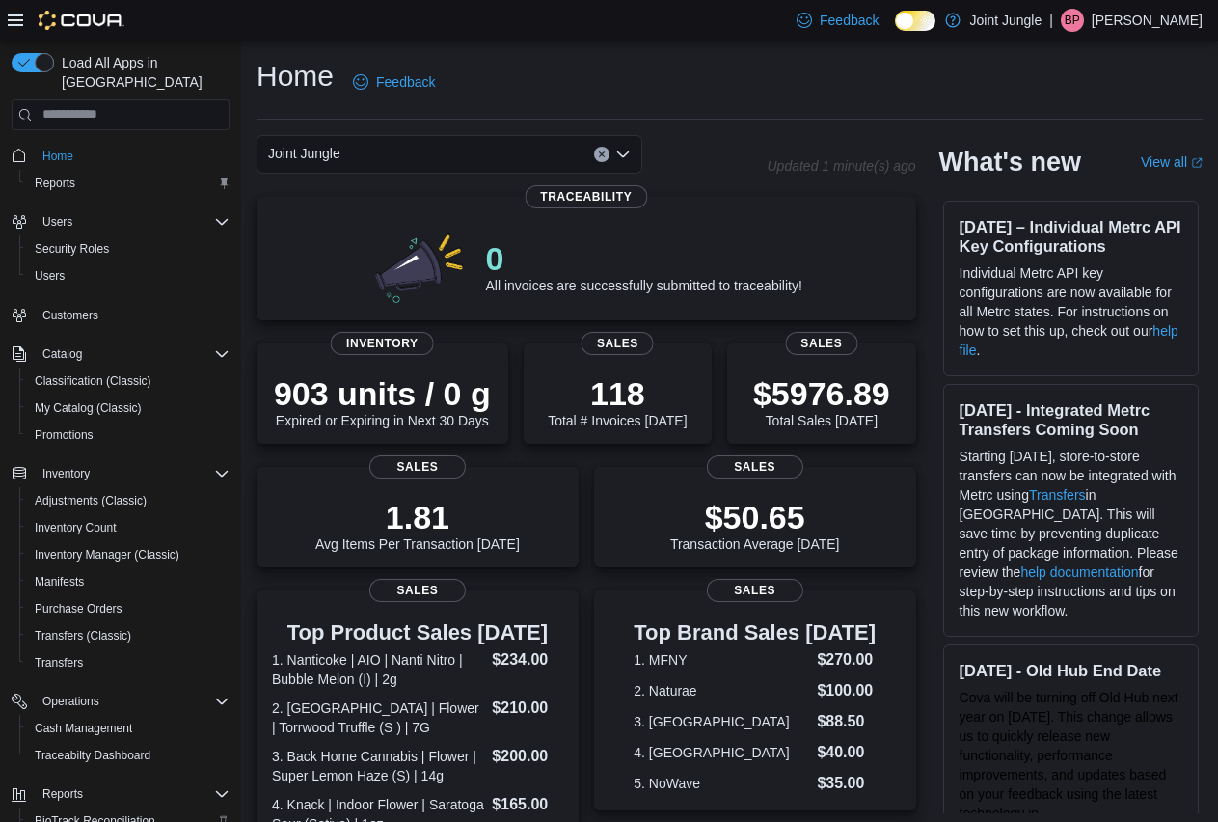
scroll to position [195, 0]
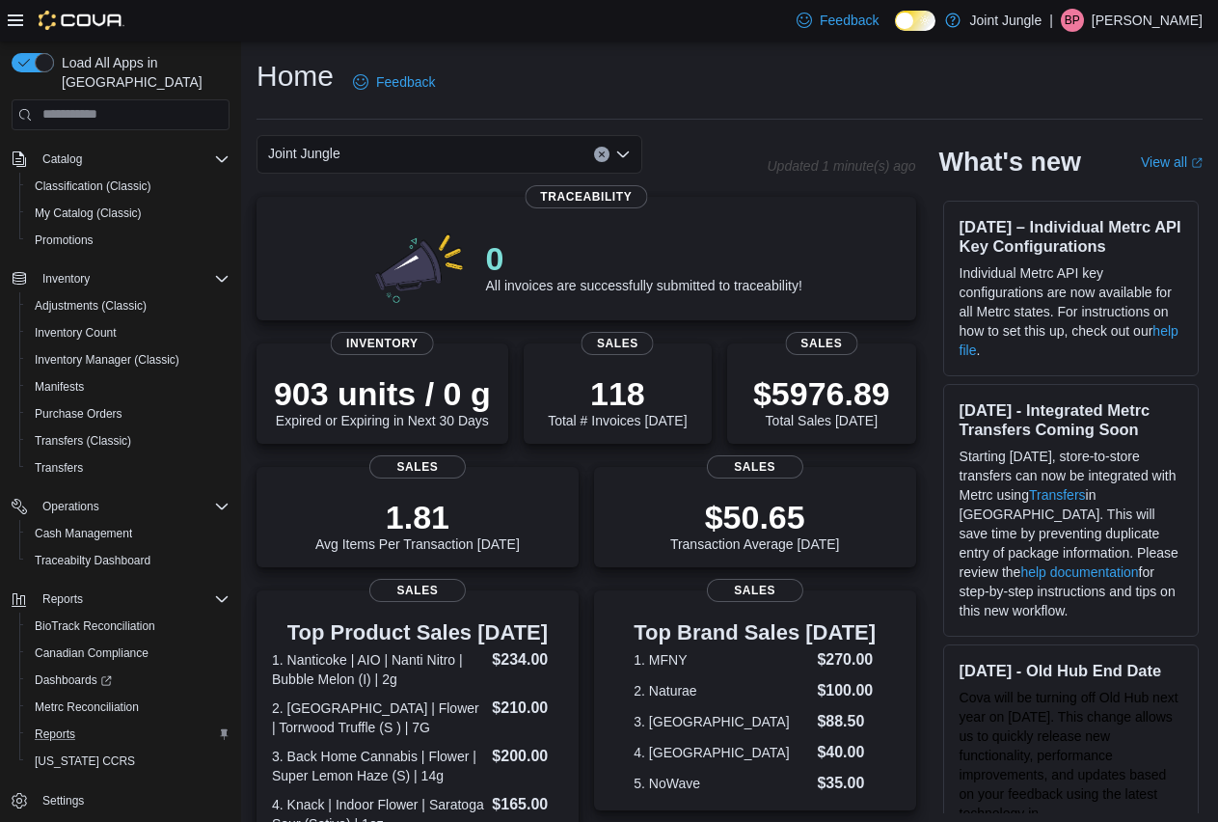
click at [20, 723] on button "Reports" at bounding box center [128, 734] width 218 height 27
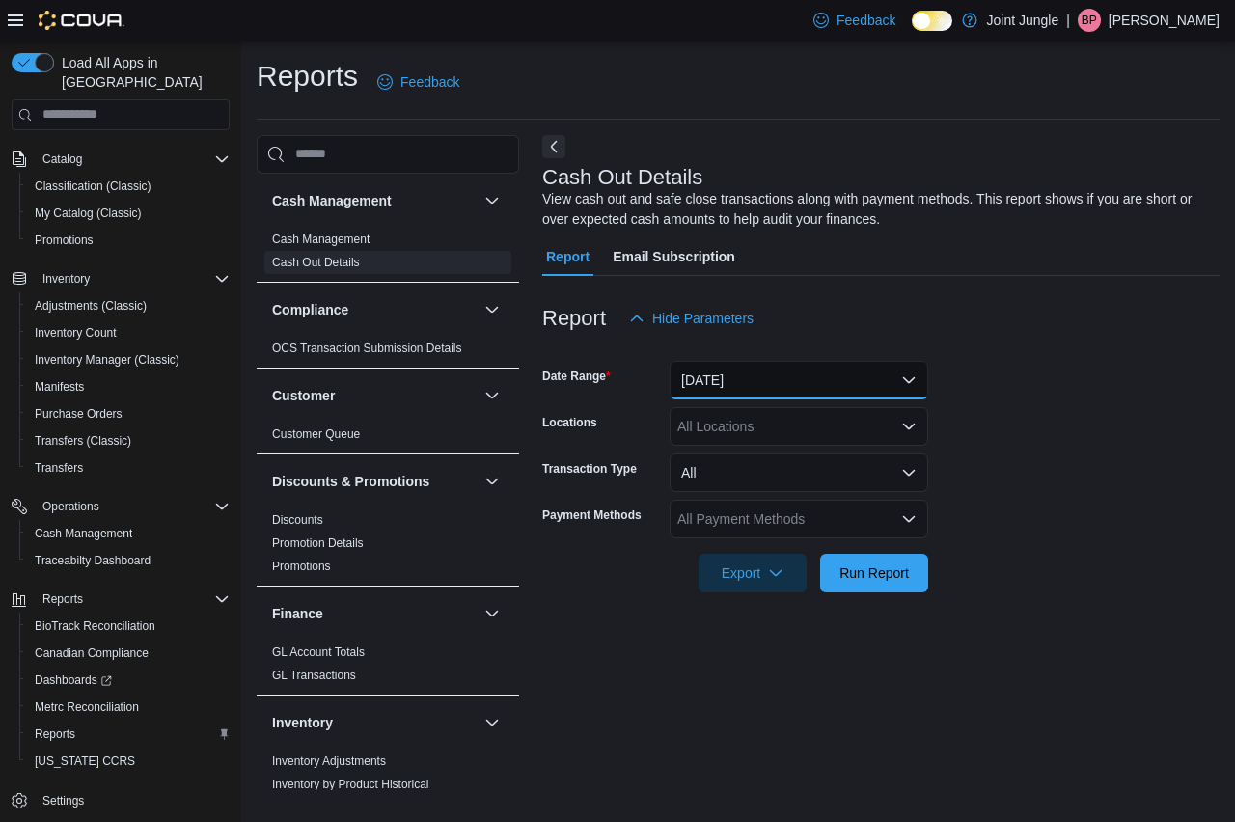
click at [773, 370] on button "Today" at bounding box center [799, 380] width 259 height 39
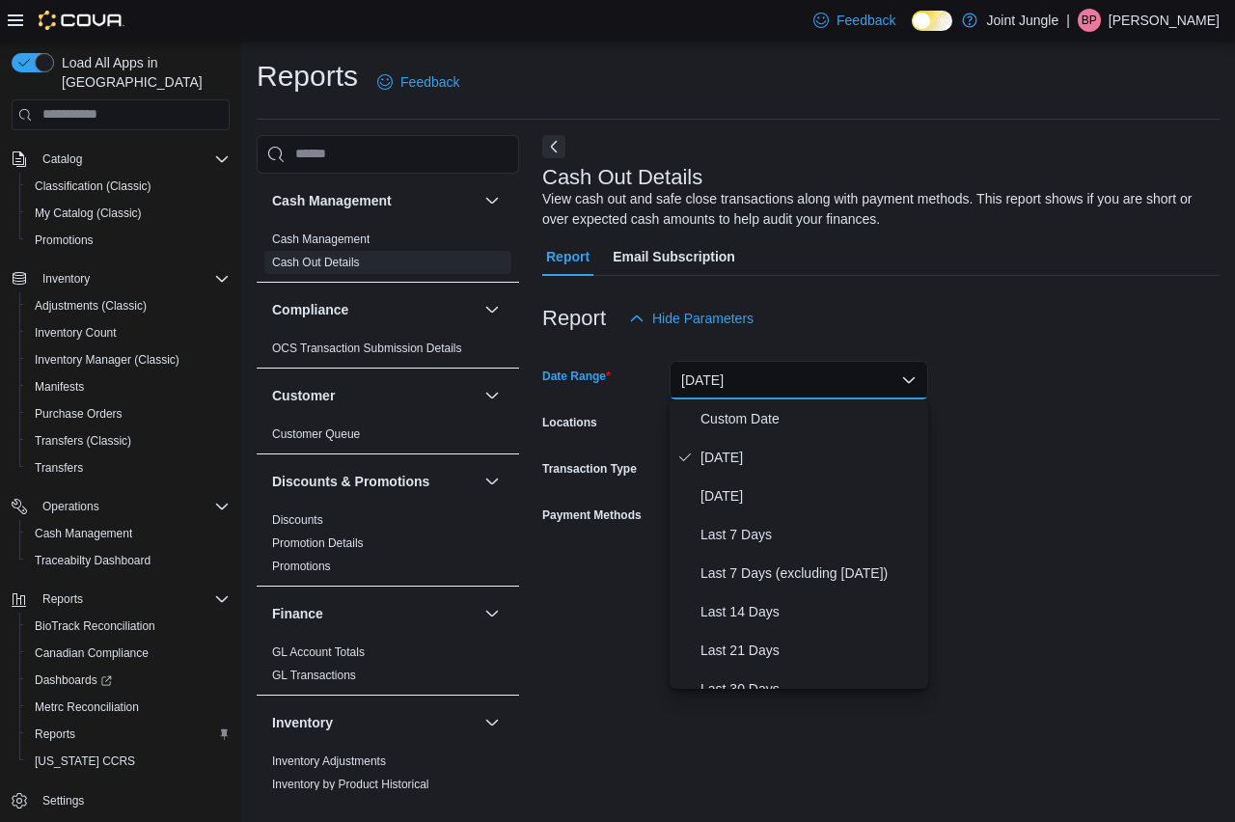
click at [889, 314] on div "Report Hide Parameters" at bounding box center [880, 318] width 677 height 39
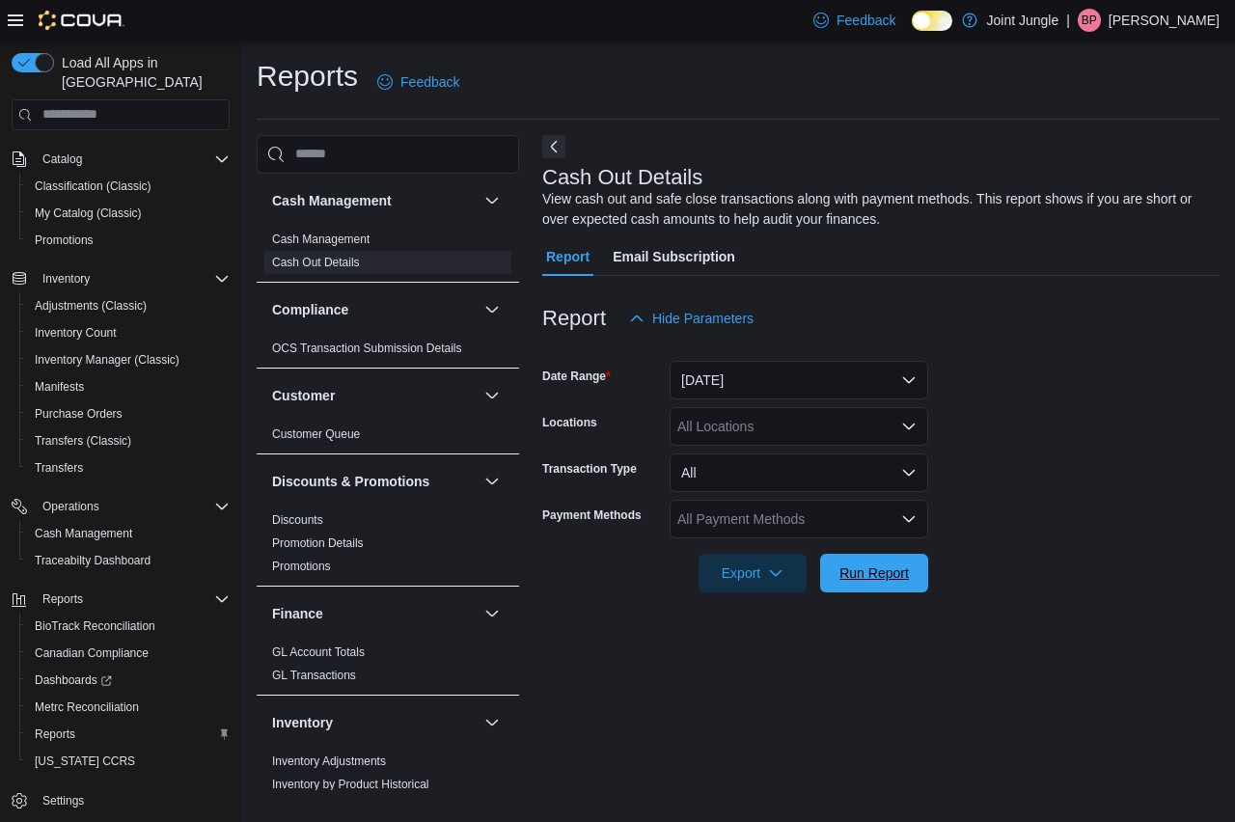
click at [894, 578] on span "Run Report" at bounding box center [873, 572] width 69 height 19
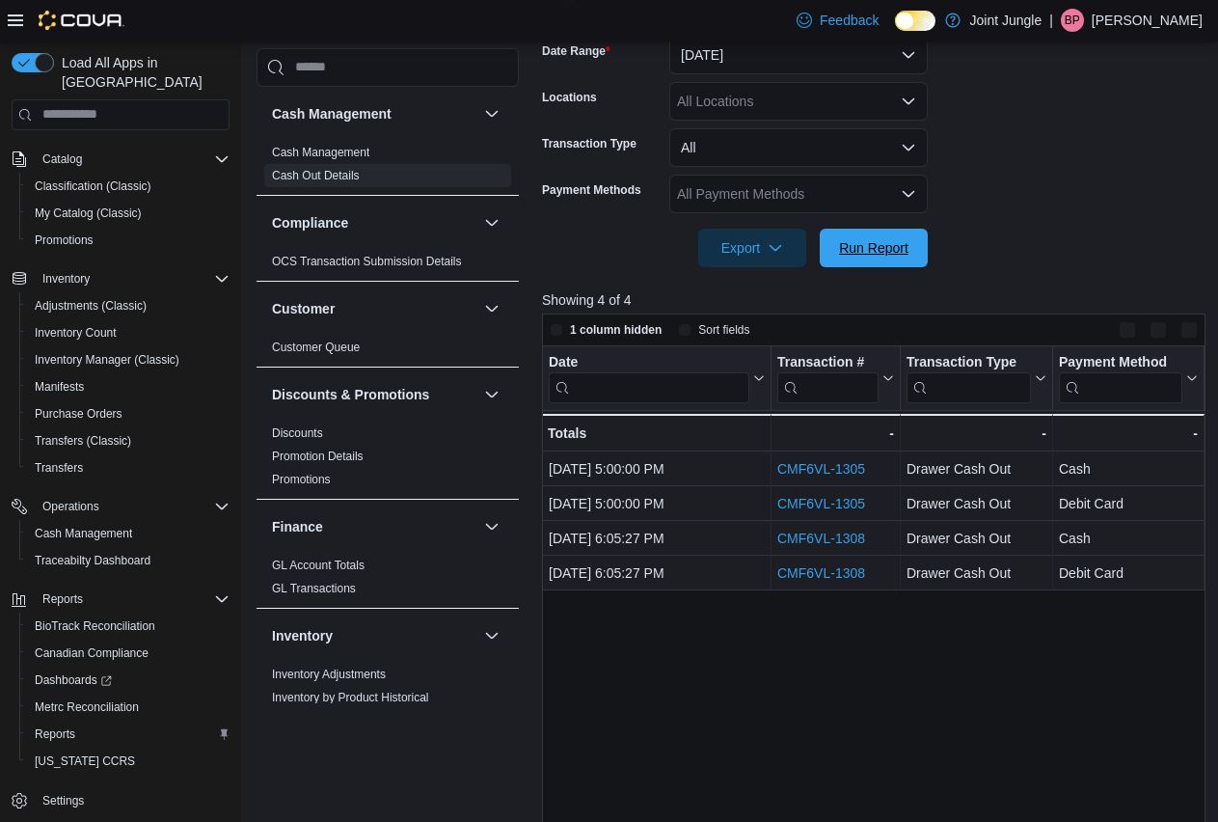
scroll to position [489, 0]
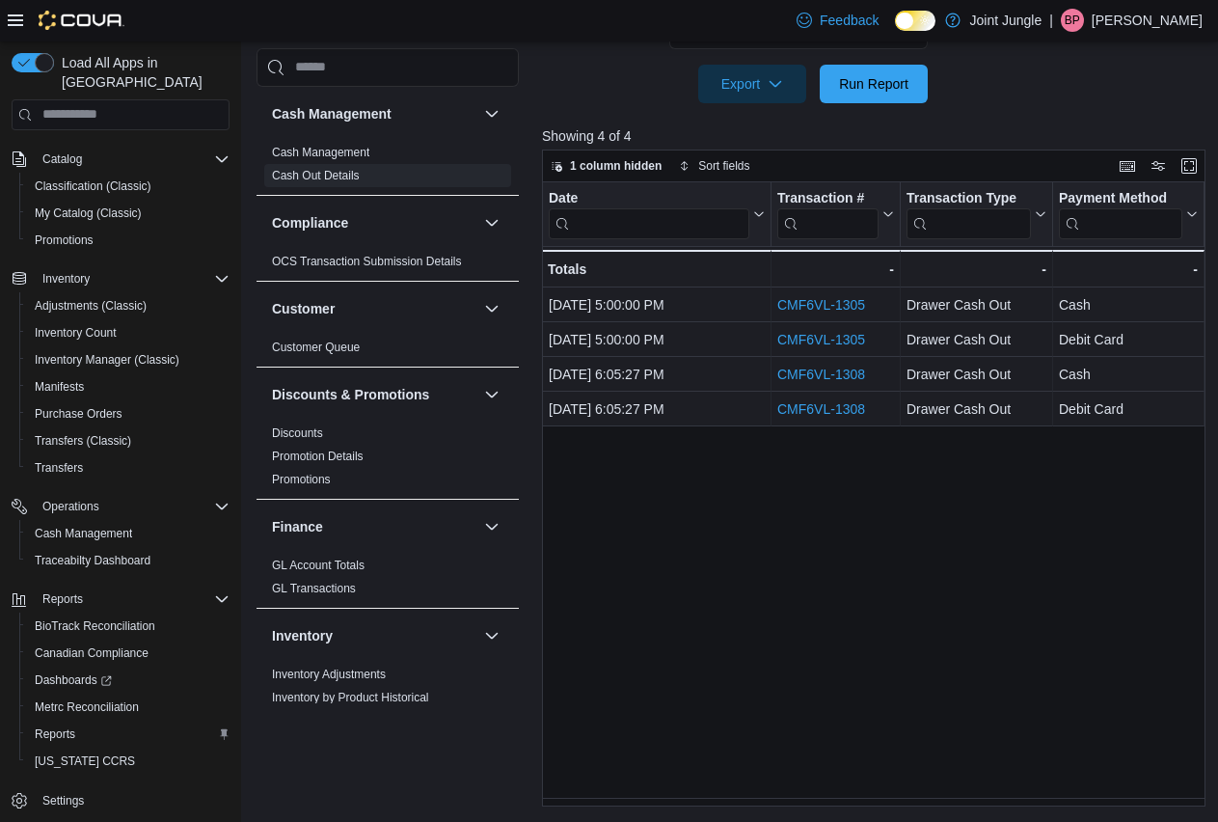
drag, startPoint x: 746, startPoint y: 797, endPoint x: 773, endPoint y: 807, distance: 28.7
click at [777, 807] on div "Date Click to view column header actions Transaction # Click to view column hea…" at bounding box center [877, 494] width 671 height 625
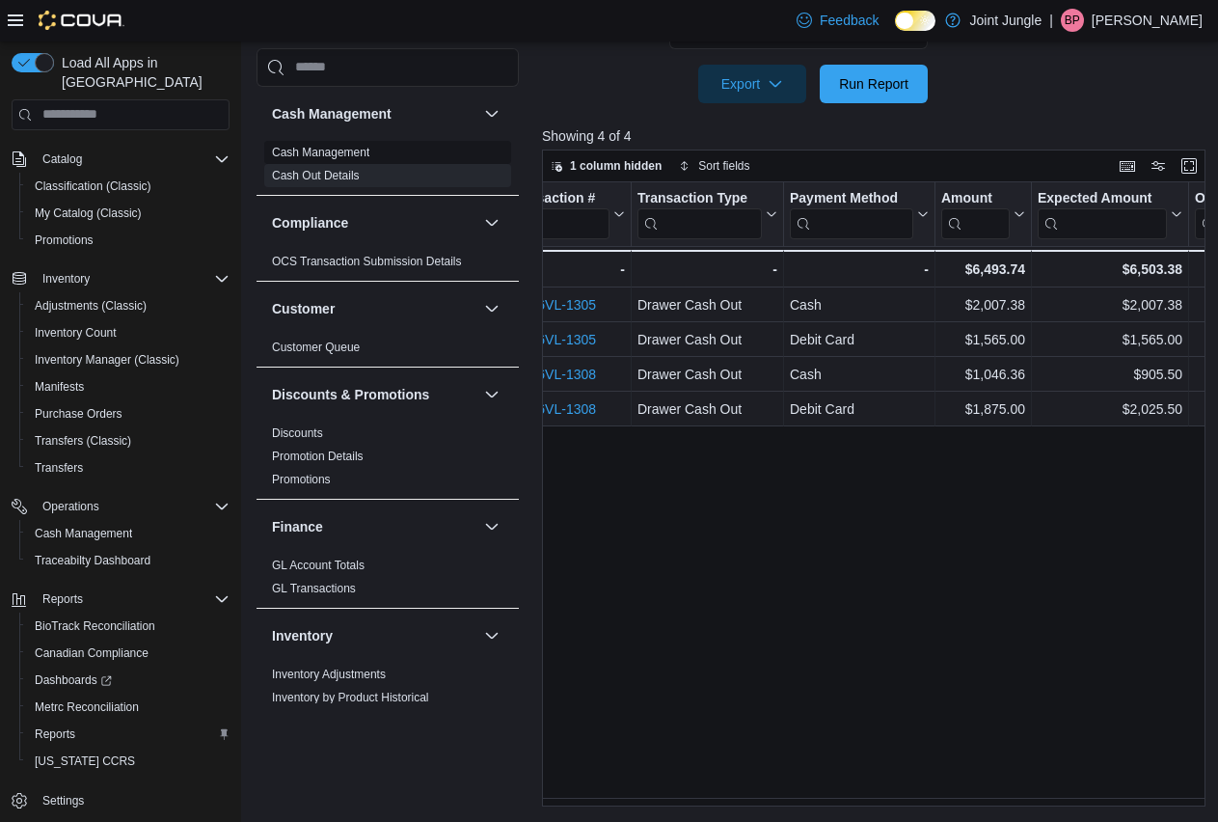
click at [375, 151] on span "Cash Management" at bounding box center [387, 152] width 247 height 23
click at [366, 151] on link "Cash Management" at bounding box center [320, 153] width 97 height 14
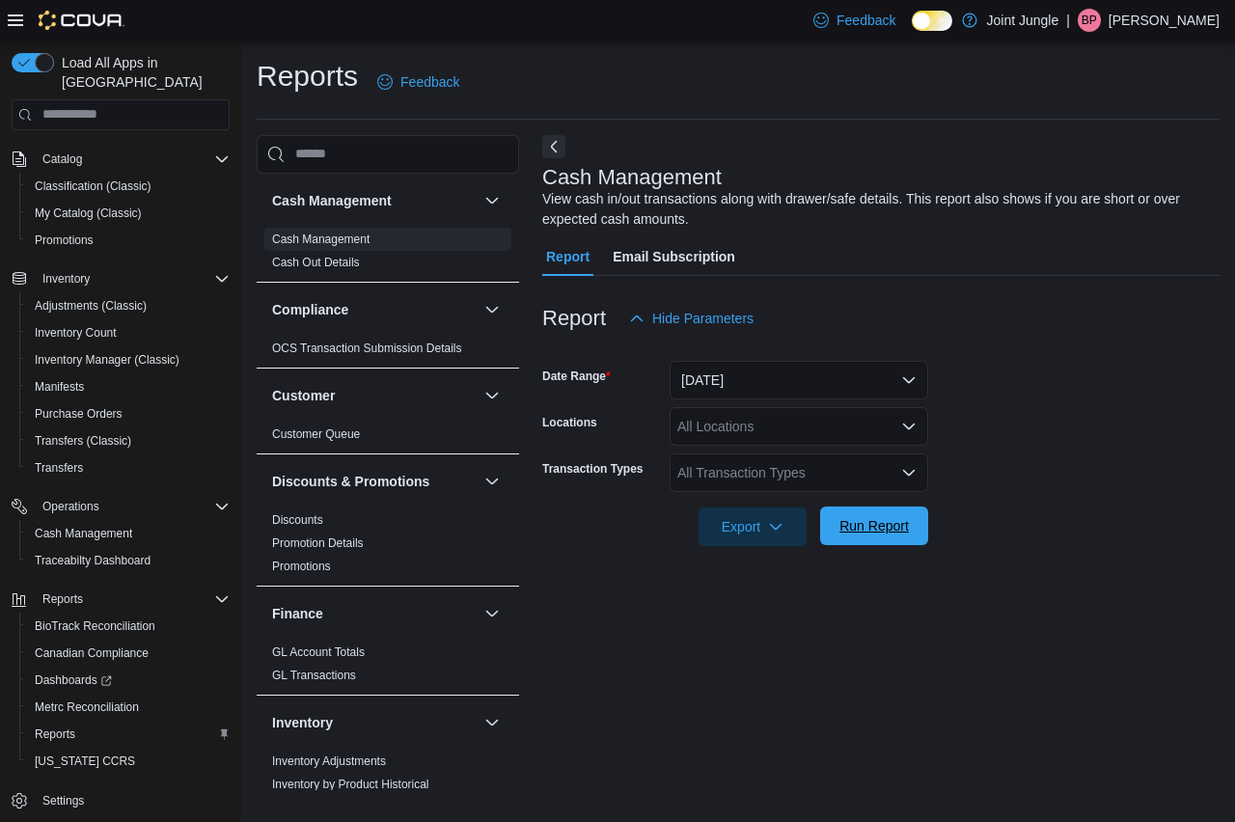
click at [871, 529] on span "Run Report" at bounding box center [873, 525] width 69 height 19
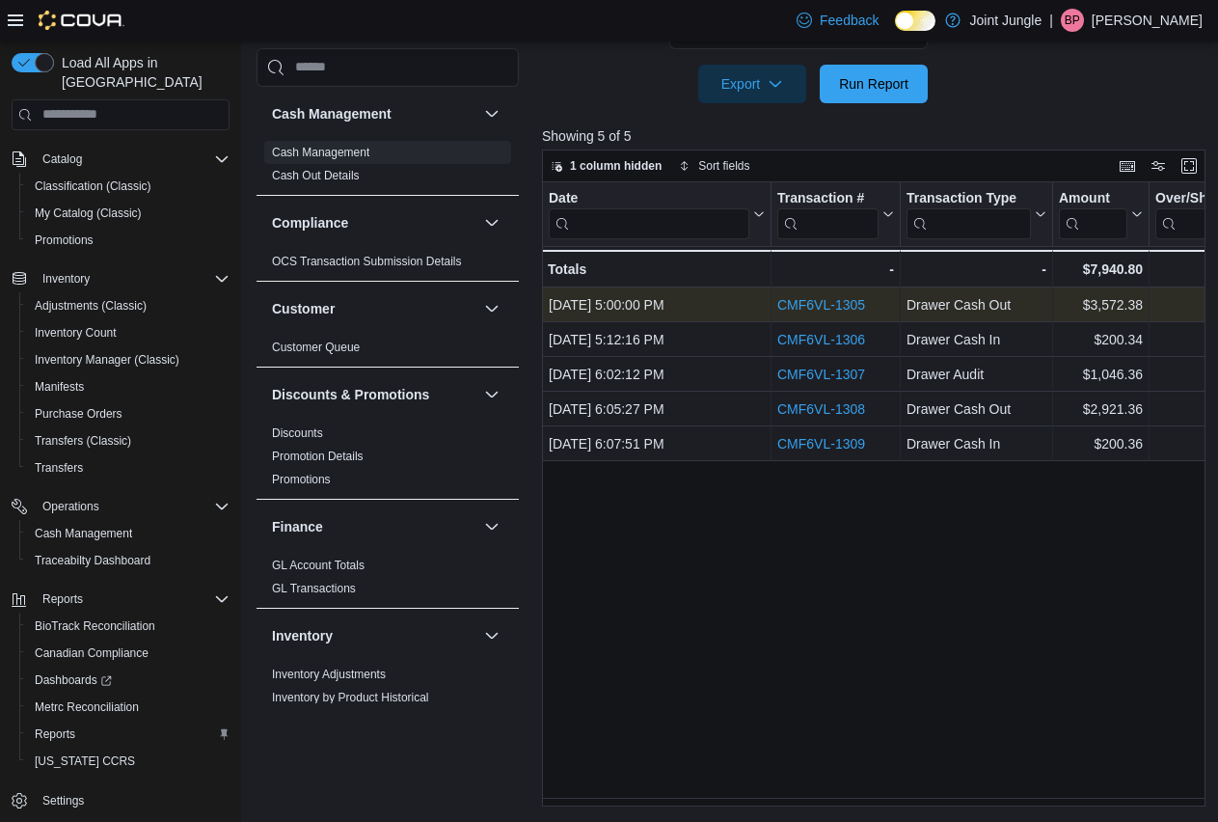
click at [835, 304] on link "CMF6VL-1305" at bounding box center [822, 304] width 88 height 15
